Goal: Task Accomplishment & Management: Use online tool/utility

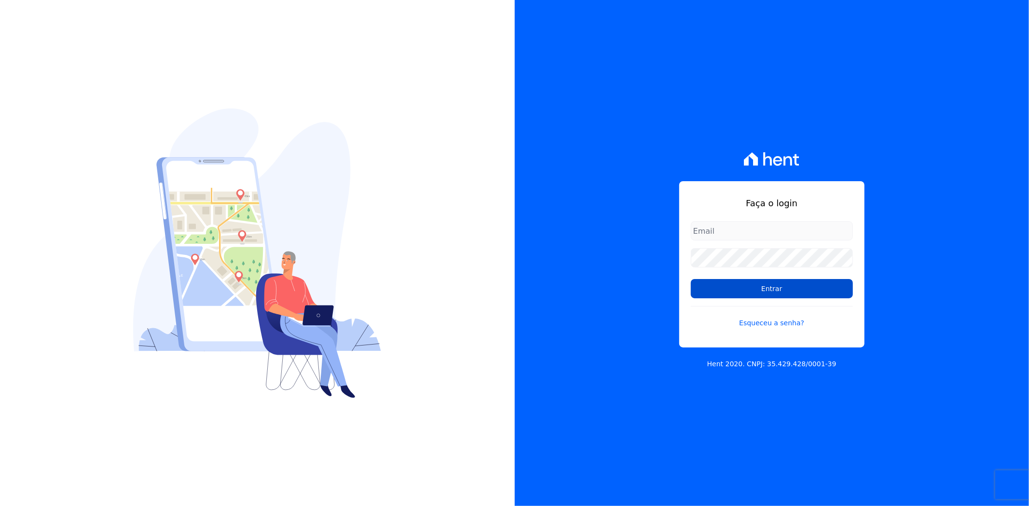
type input "[PERSON_NAME][EMAIL_ADDRESS][PERSON_NAME][DOMAIN_NAME]"
click at [778, 286] on input "Entrar" at bounding box center [772, 288] width 162 height 19
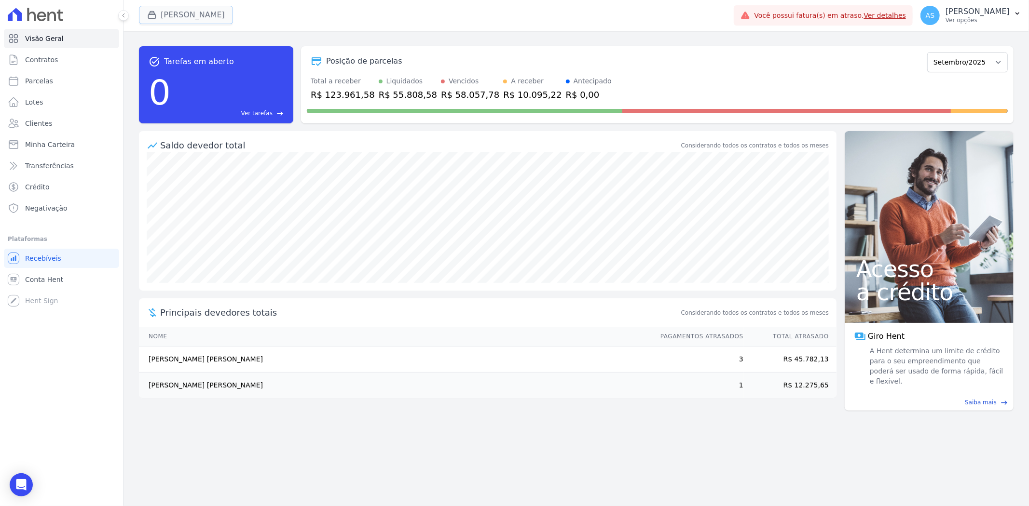
click at [181, 13] on button "Amaré Arpoador" at bounding box center [186, 15] width 94 height 18
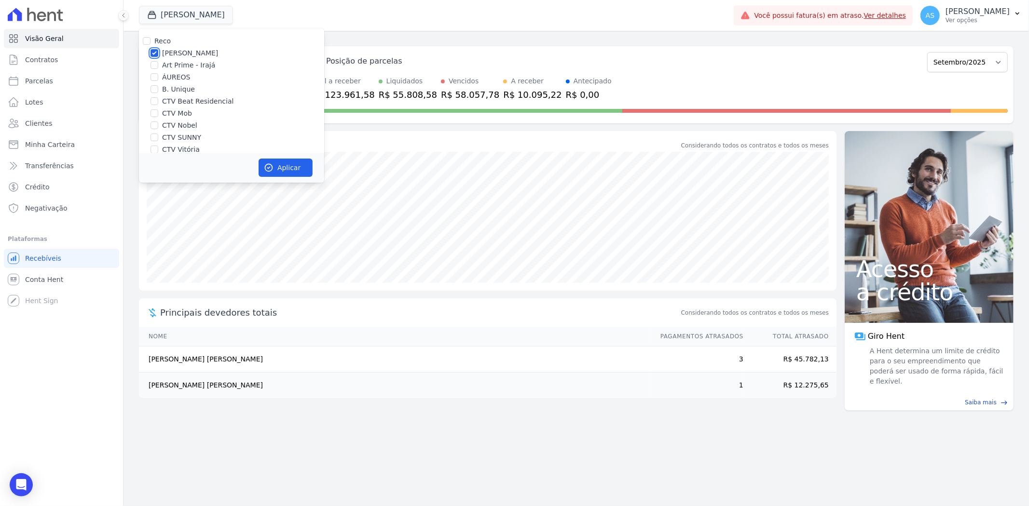
click at [152, 53] on input "Amaré Arpoador" at bounding box center [154, 53] width 8 height 8
checkbox input "false"
click at [176, 115] on label "Star Residencial Exclusivo" at bounding box center [206, 118] width 88 height 10
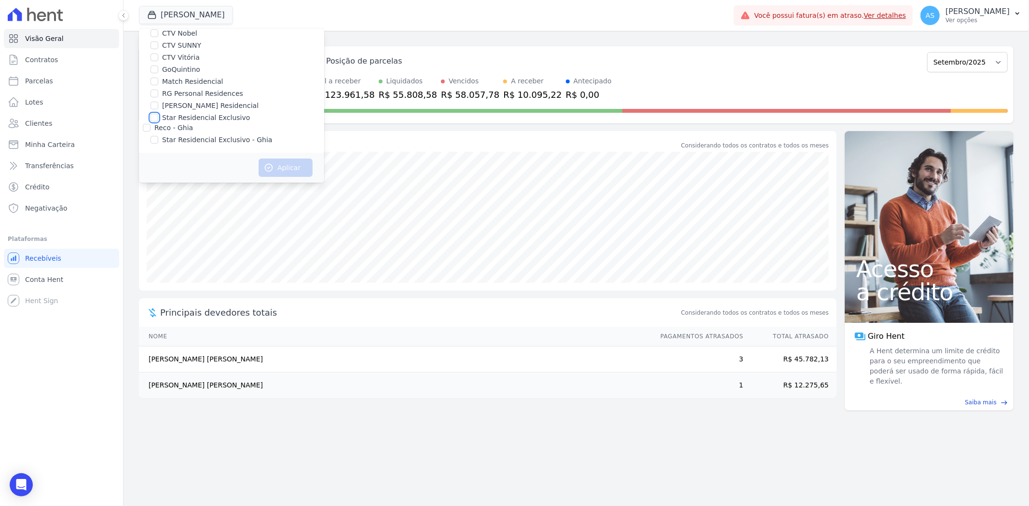
click at [158, 115] on input "Star Residencial Exclusivo" at bounding box center [154, 118] width 8 height 8
checkbox input "true"
click at [167, 139] on label "Star Residencial Exclusivo - Ghia" at bounding box center [217, 140] width 110 height 10
click at [158, 139] on input "Star Residencial Exclusivo - Ghia" at bounding box center [154, 140] width 8 height 8
checkbox input "true"
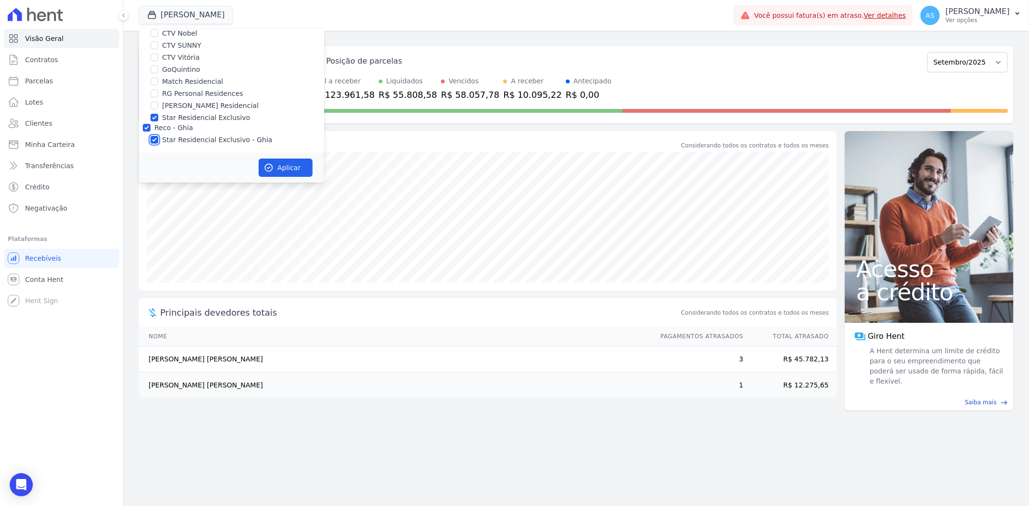
checkbox input "true"
click at [295, 167] on button "Aplicar" at bounding box center [285, 168] width 54 height 18
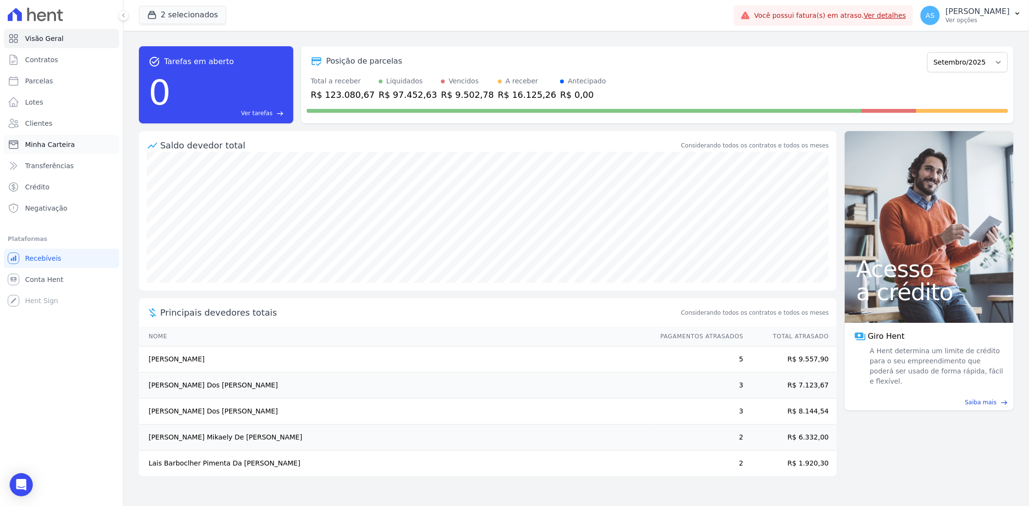
click at [41, 145] on span "Minha Carteira" at bounding box center [50, 145] width 50 height 10
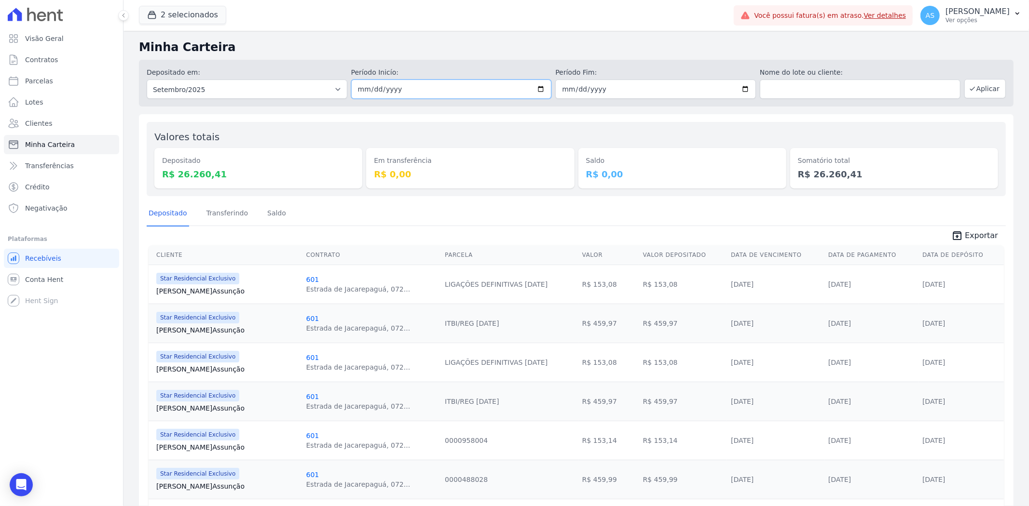
click at [533, 85] on input "2025-09-01" at bounding box center [451, 89] width 201 height 19
type input "[DATE]"
click at [740, 84] on input "2025-09-30" at bounding box center [655, 89] width 201 height 19
click at [738, 88] on input "2025-09-30" at bounding box center [655, 89] width 201 height 19
type input "[DATE]"
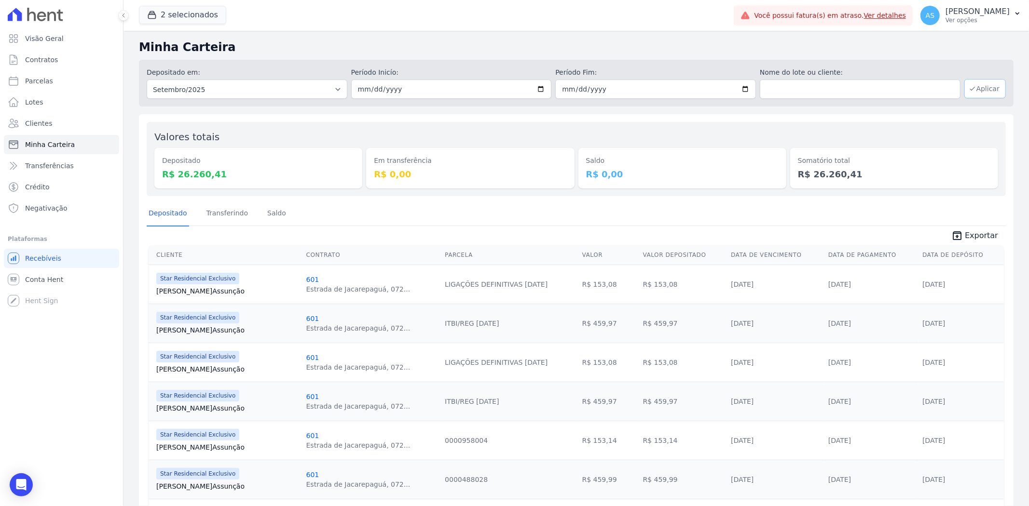
click at [980, 91] on button "Aplicar" at bounding box center [984, 88] width 41 height 19
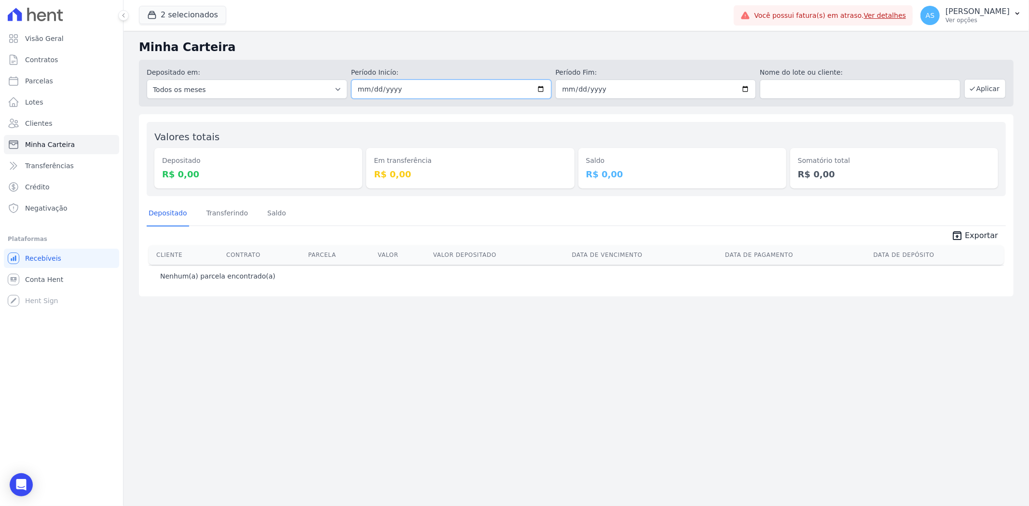
click at [540, 88] on input "2025-09-22" at bounding box center [451, 89] width 201 height 19
type input "2025-09-19"
click at [744, 92] on input "2025-09-22" at bounding box center [655, 89] width 201 height 19
type input "2025-09-19"
click at [994, 89] on button "Aplicar" at bounding box center [984, 88] width 41 height 19
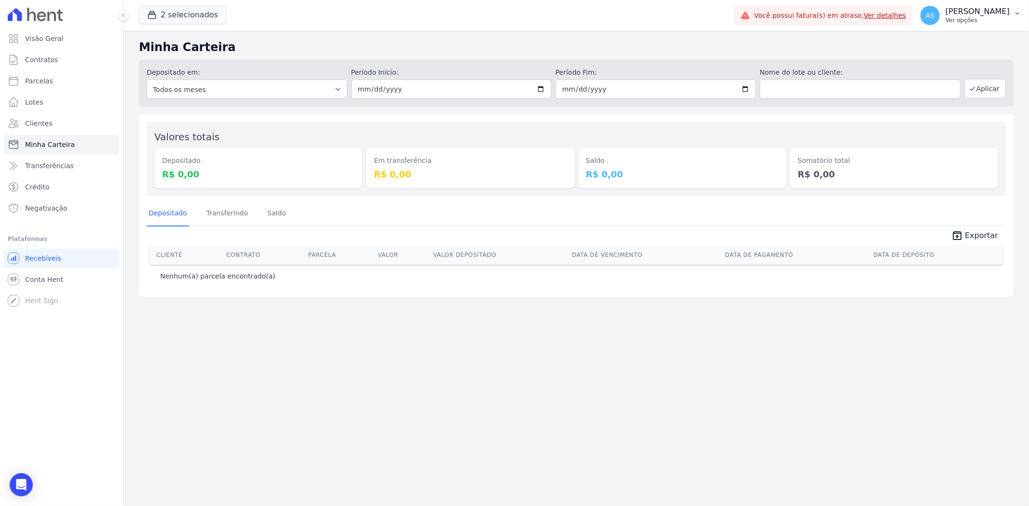
click at [1013, 13] on button "AS Andreza Sousa Ver opções" at bounding box center [970, 15] width 116 height 27
click at [948, 130] on link "Importar de ERP" at bounding box center [966, 127] width 123 height 17
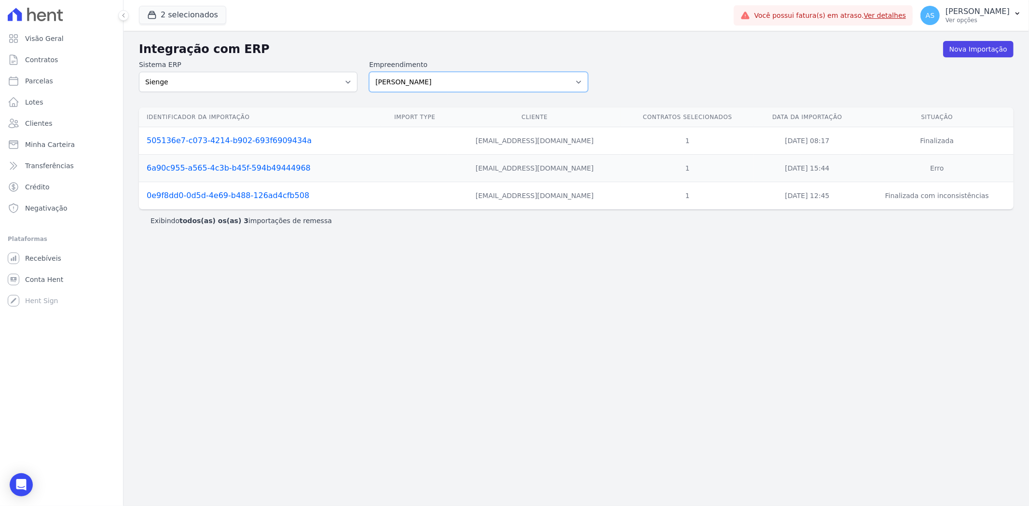
click at [577, 82] on select "Amaré Arpoador Art Prime - Irajá ÁUREOS B. Unique CTV Beat Residencial CTV Mob …" at bounding box center [478, 82] width 218 height 20
select select "07045392-1eb6-4147-b42d-f514e16f5719"
click at [369, 72] on select "Amaré Arpoador Art Prime - Irajá ÁUREOS B. Unique CTV Beat Residencial CTV Mob …" at bounding box center [478, 82] width 218 height 20
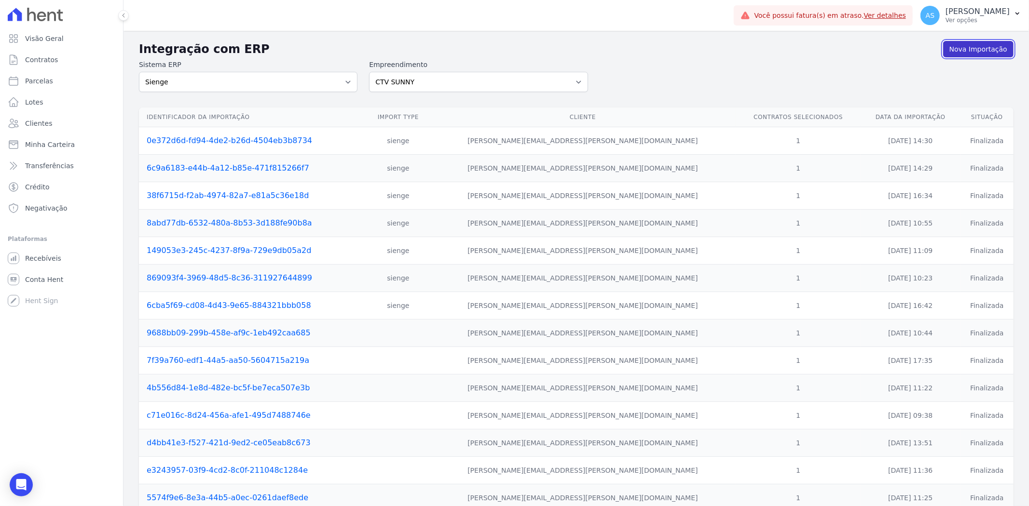
click at [972, 48] on link "Nova Importação" at bounding box center [978, 49] width 70 height 16
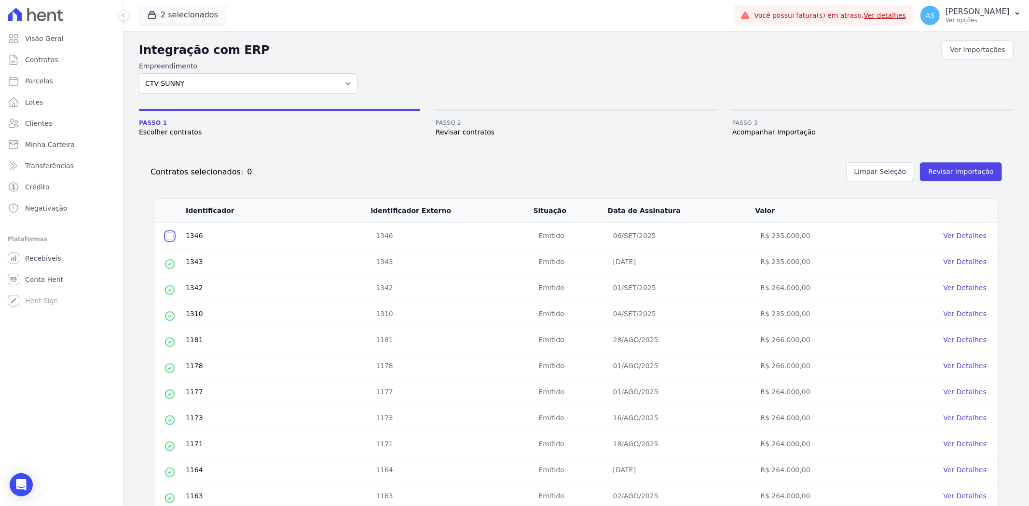
click at [167, 238] on input "checkbox" at bounding box center [170, 236] width 8 height 8
checkbox input "true"
click at [944, 165] on button "Revisar importação" at bounding box center [961, 172] width 82 height 19
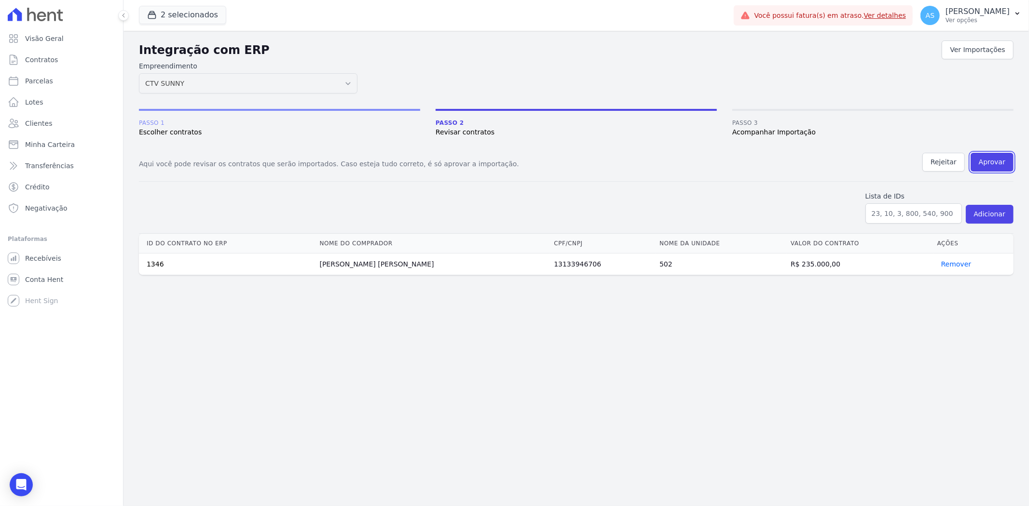
click at [980, 159] on button "Aprovar" at bounding box center [991, 162] width 43 height 19
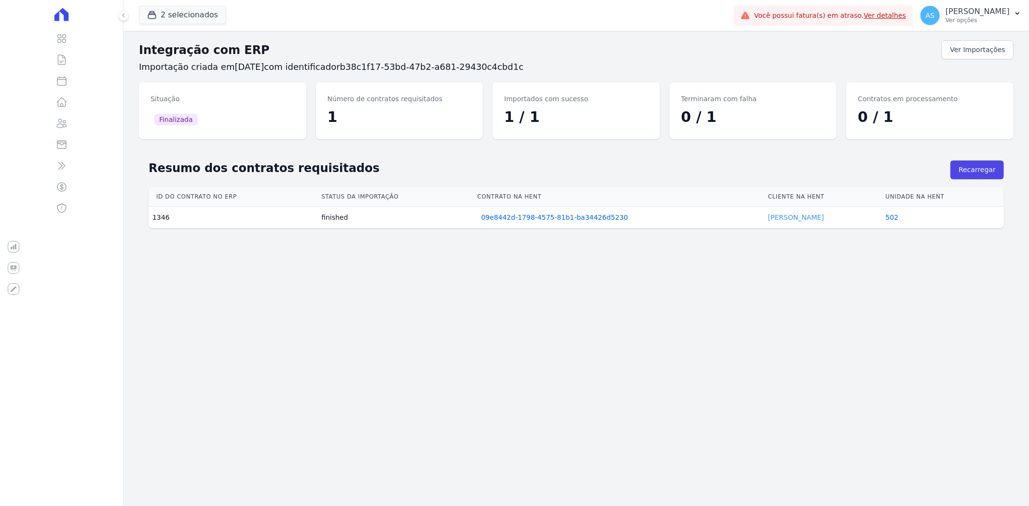
click at [789, 214] on link "[PERSON_NAME]" at bounding box center [796, 218] width 56 height 8
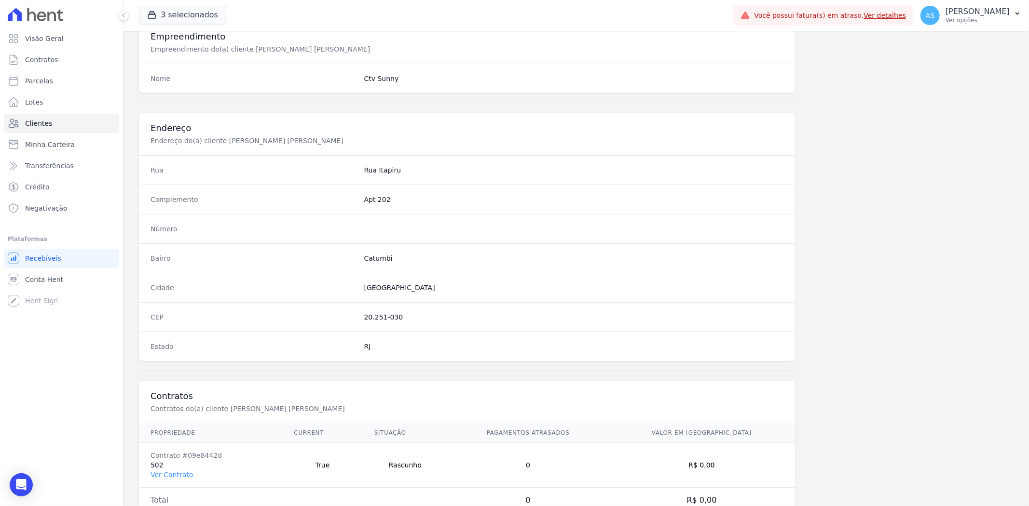
scroll to position [397, 0]
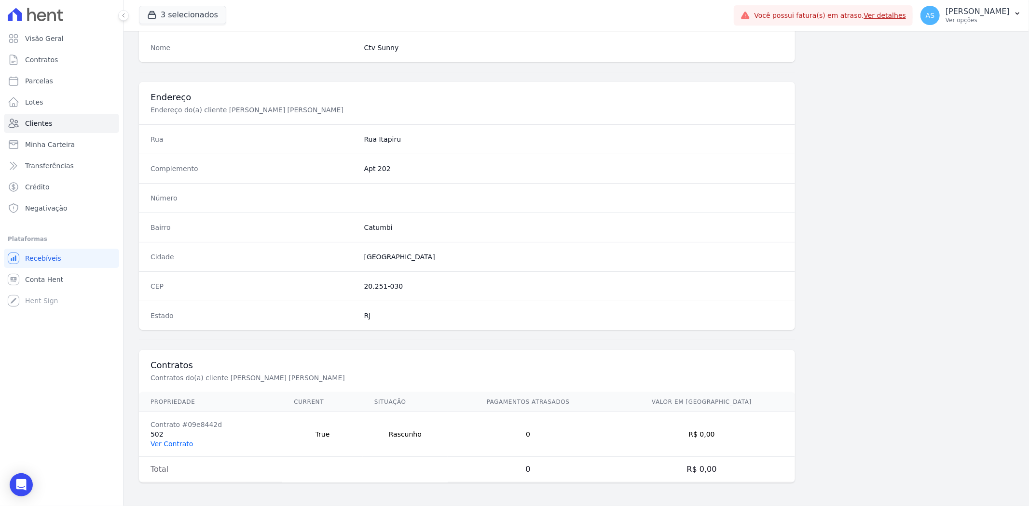
click at [156, 445] on link "Ver Contrato" at bounding box center [171, 444] width 42 height 8
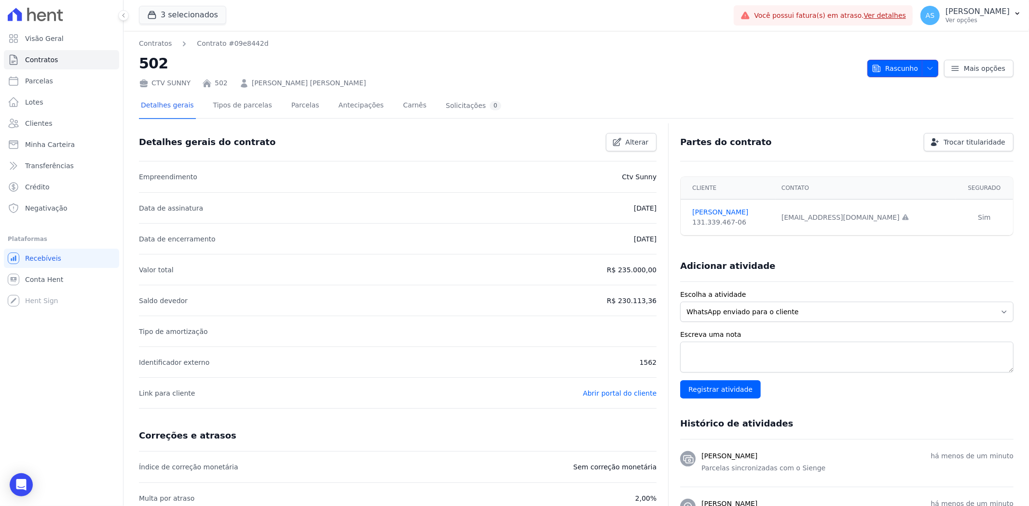
click at [926, 66] on icon "button" at bounding box center [930, 69] width 8 height 8
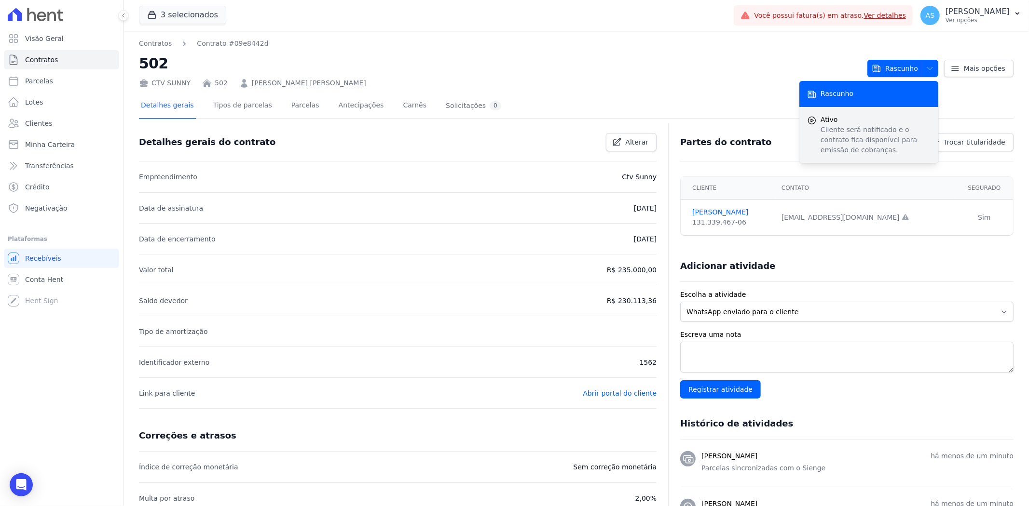
click at [843, 133] on p "Cliente será notificado e o contrato fica disponível para emissão de cobranças." at bounding box center [875, 140] width 110 height 30
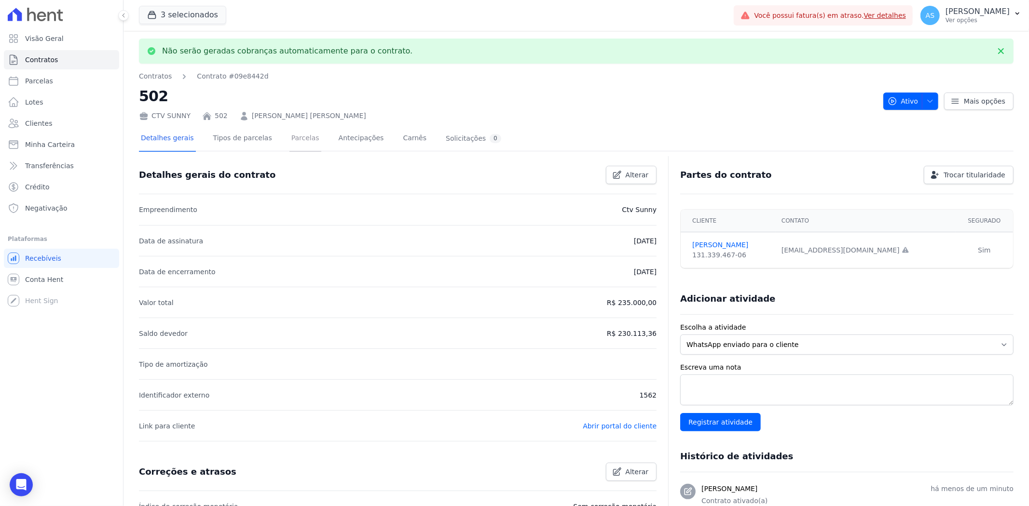
click at [297, 140] on link "Parcelas" at bounding box center [305, 139] width 32 height 26
